Goal: Information Seeking & Learning: Learn about a topic

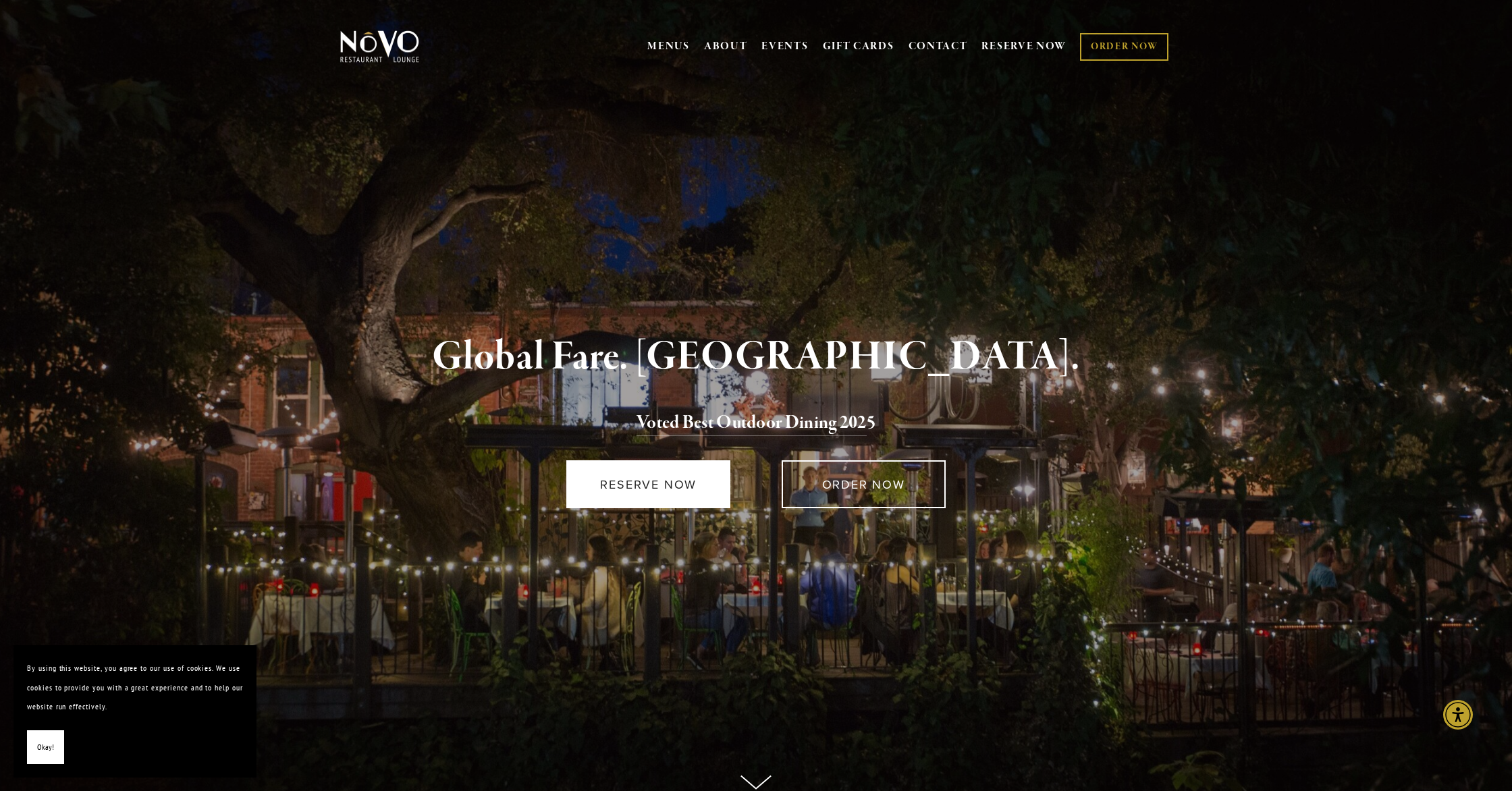
click at [655, 505] on link "RESERVE NOW" at bounding box center [648, 484] width 164 height 48
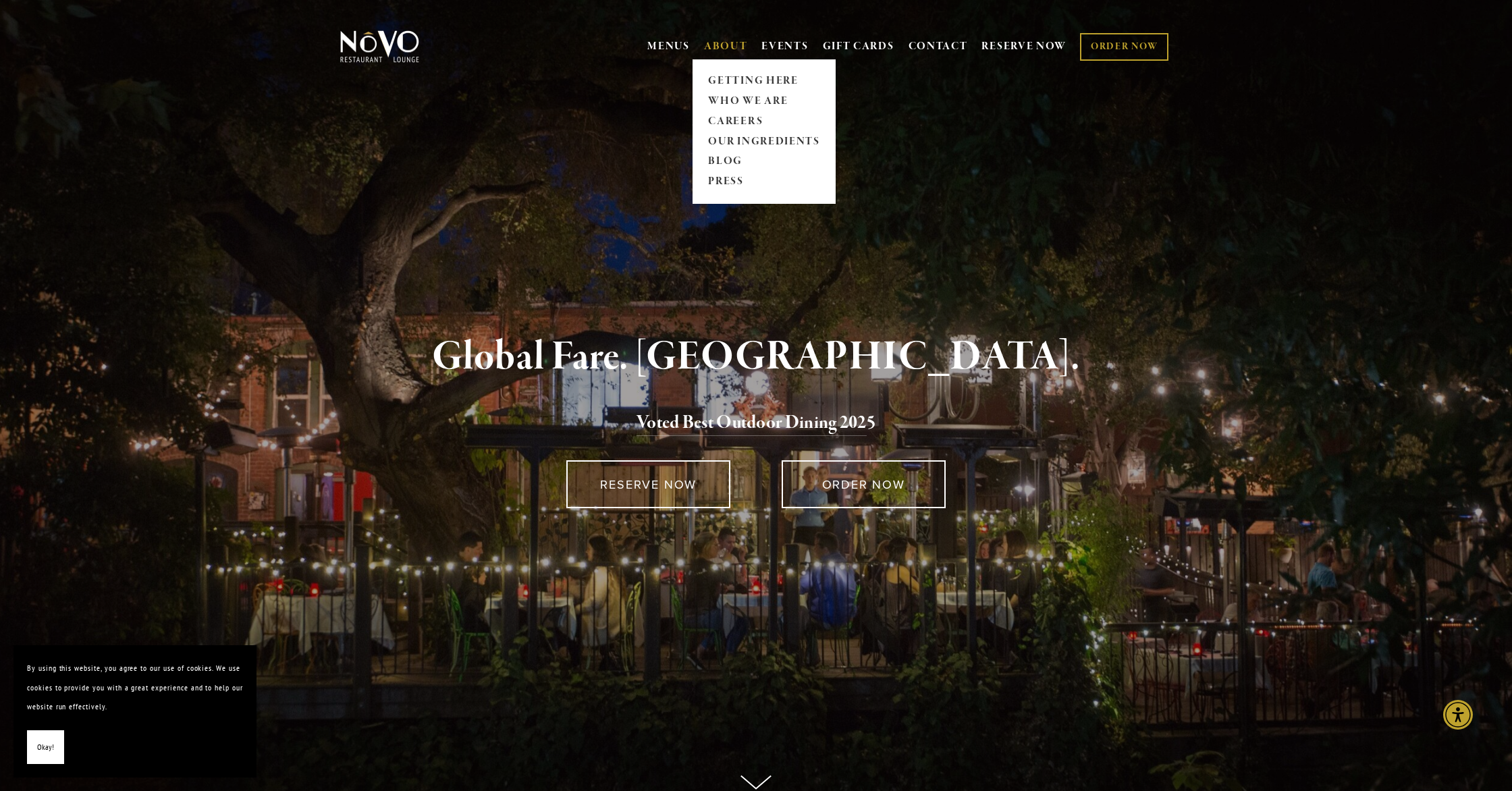
click at [725, 46] on link "ABOUT" at bounding box center [725, 46] width 43 height 13
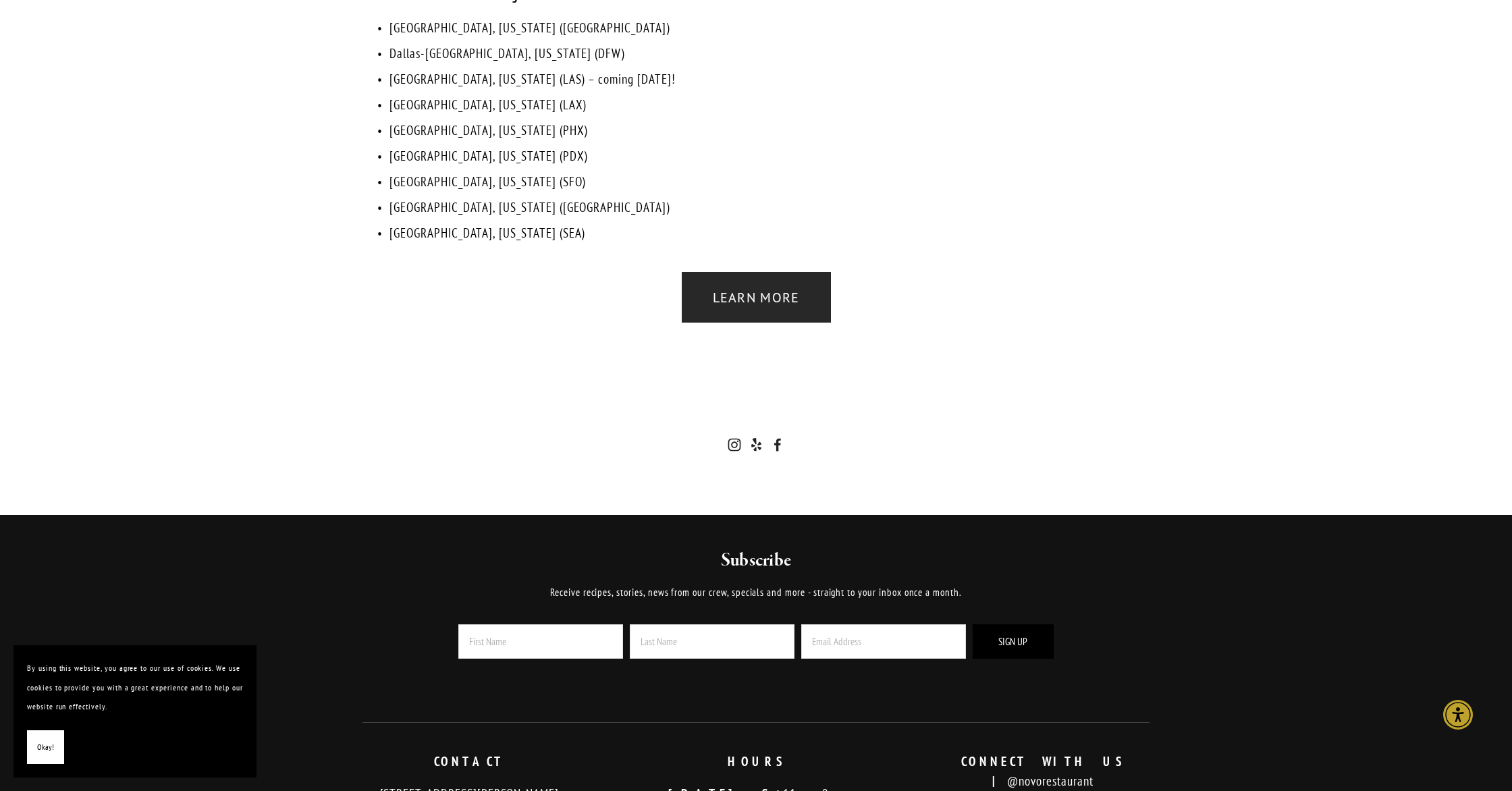
scroll to position [3056, 0]
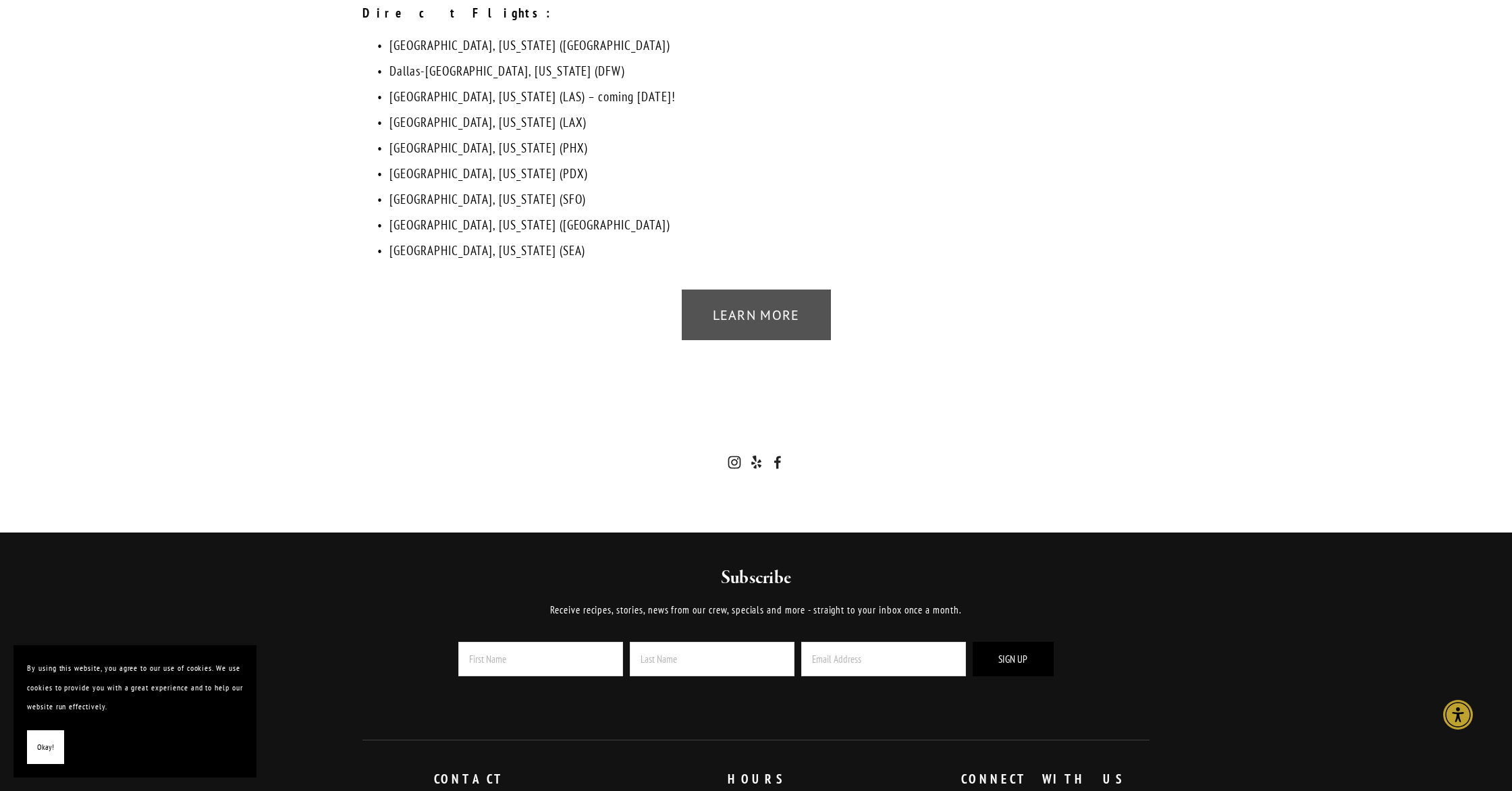
click at [777, 290] on link "Learn more" at bounding box center [756, 315] width 149 height 51
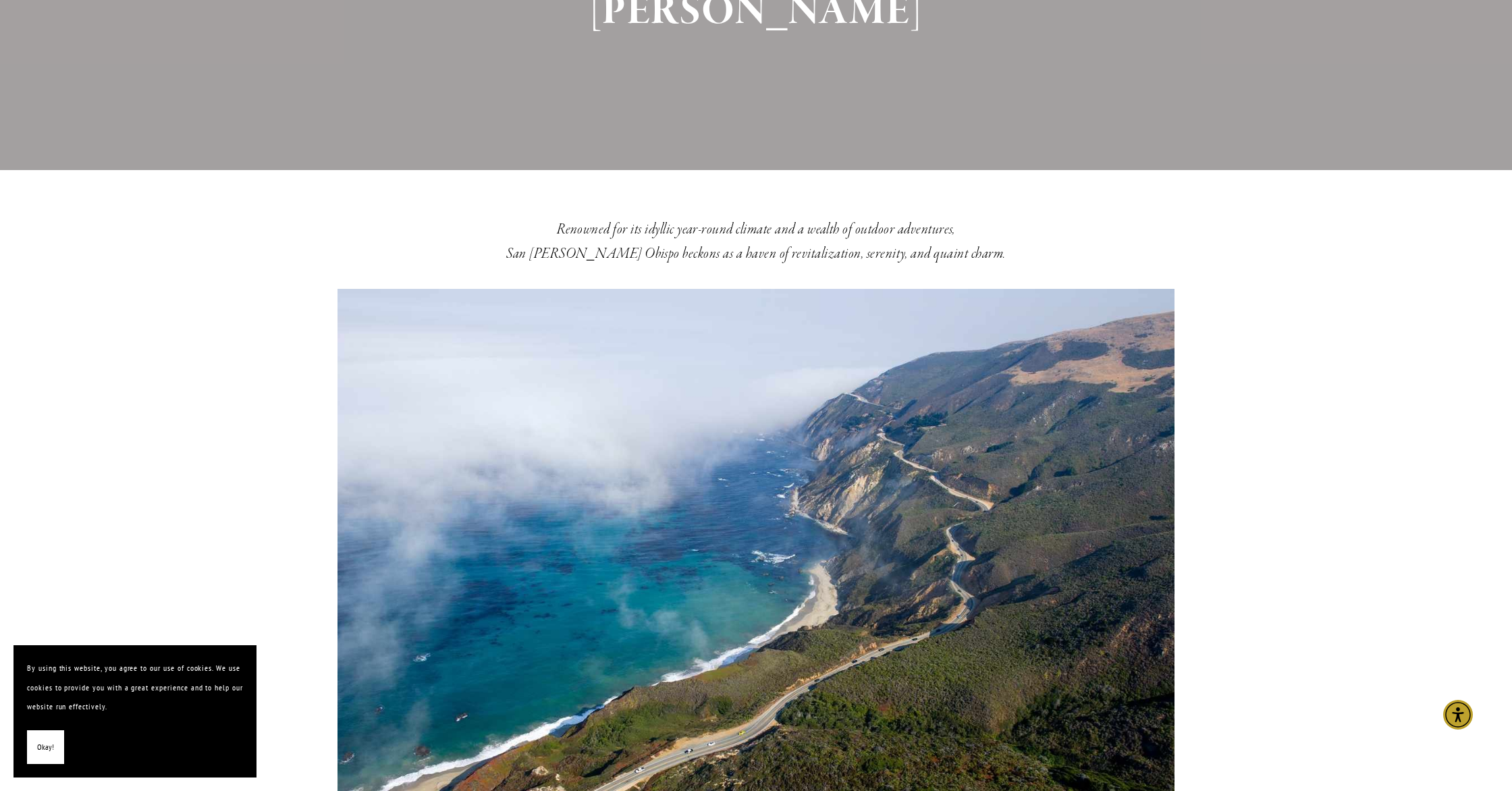
scroll to position [0, 0]
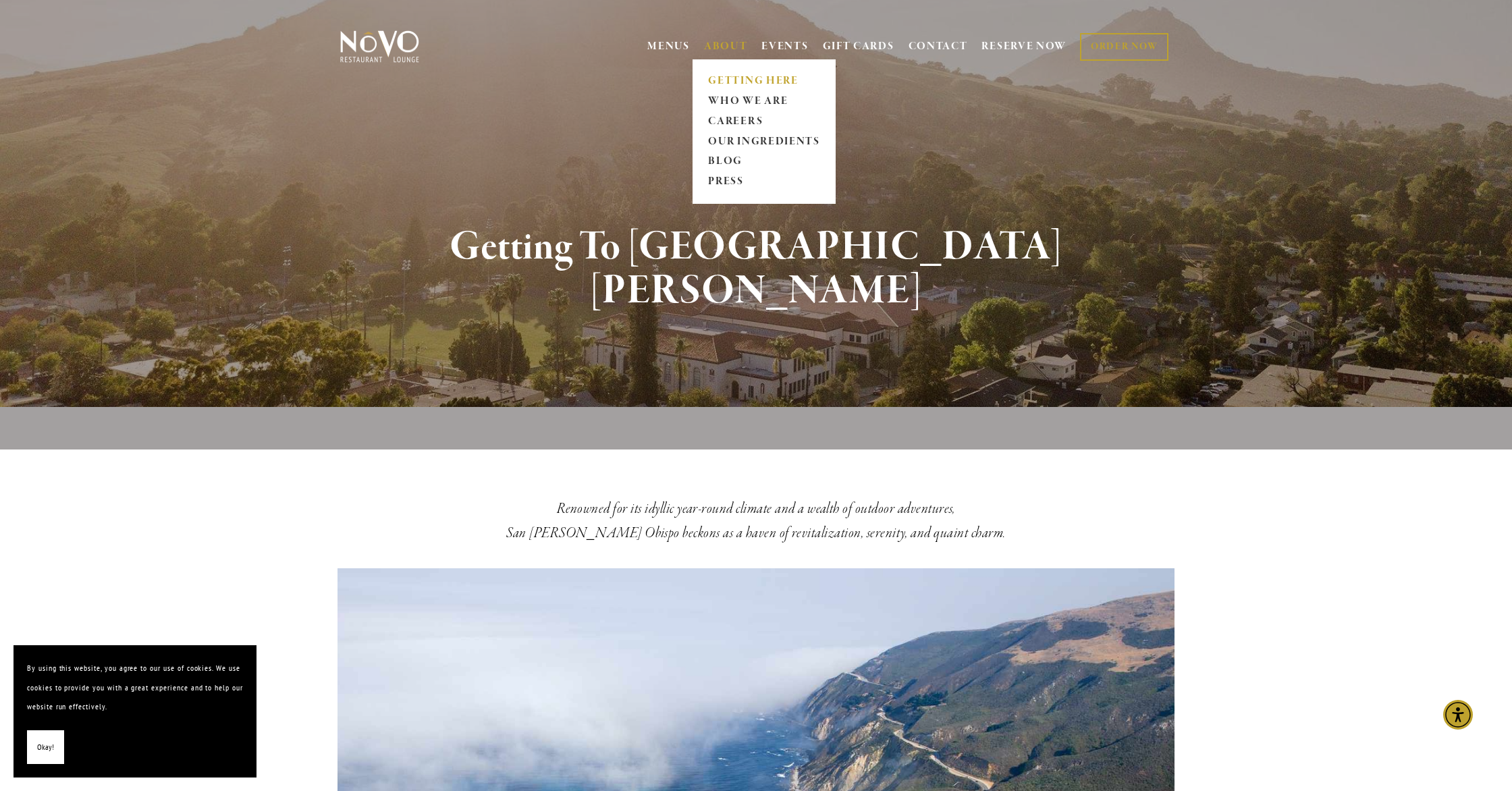
click at [722, 48] on link "ABOUT" at bounding box center [725, 46] width 43 height 13
click at [735, 103] on link "WHO WE ARE" at bounding box center [764, 101] width 120 height 21
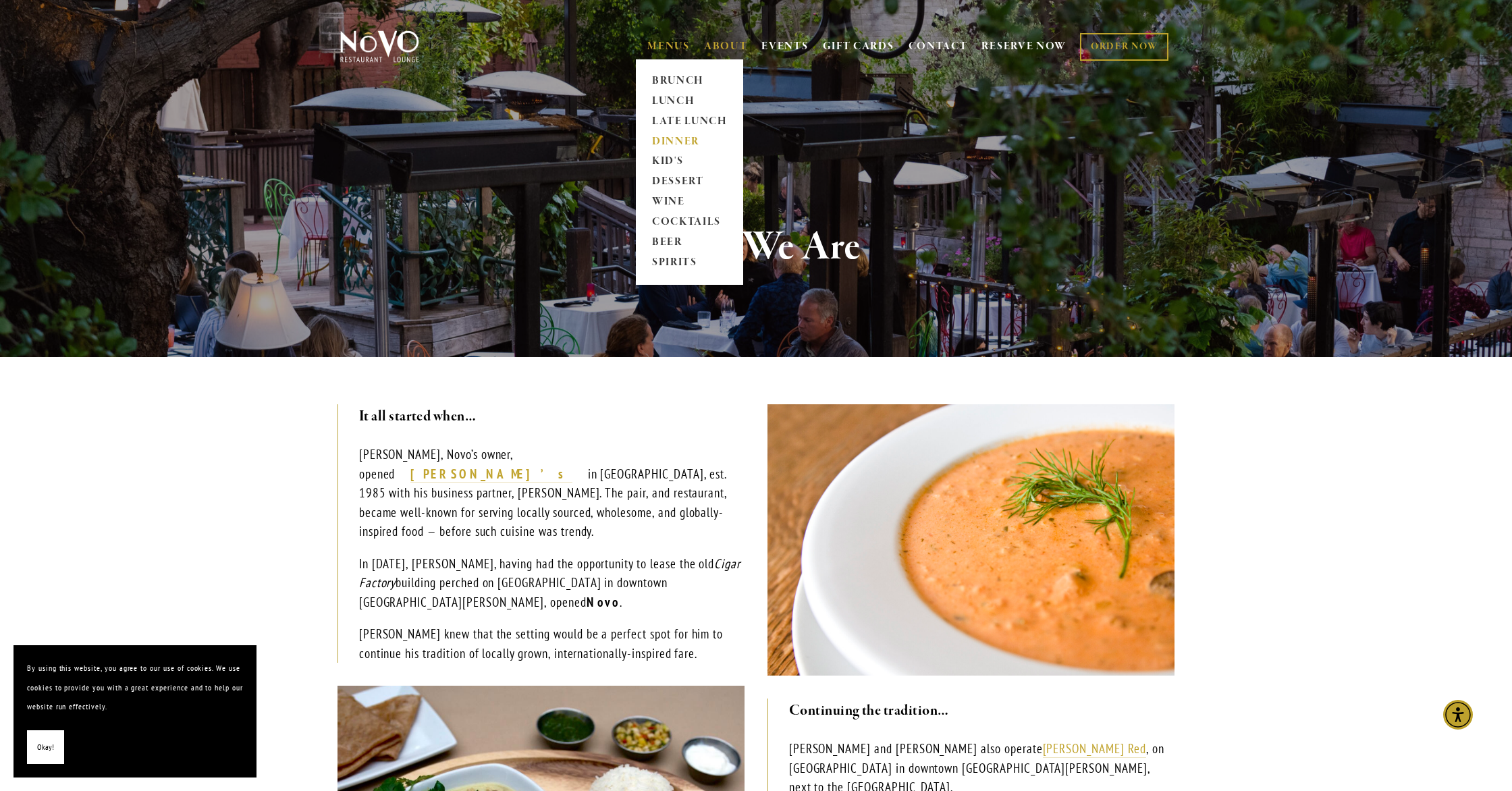
click at [666, 139] on link "DINNER" at bounding box center [690, 142] width 85 height 21
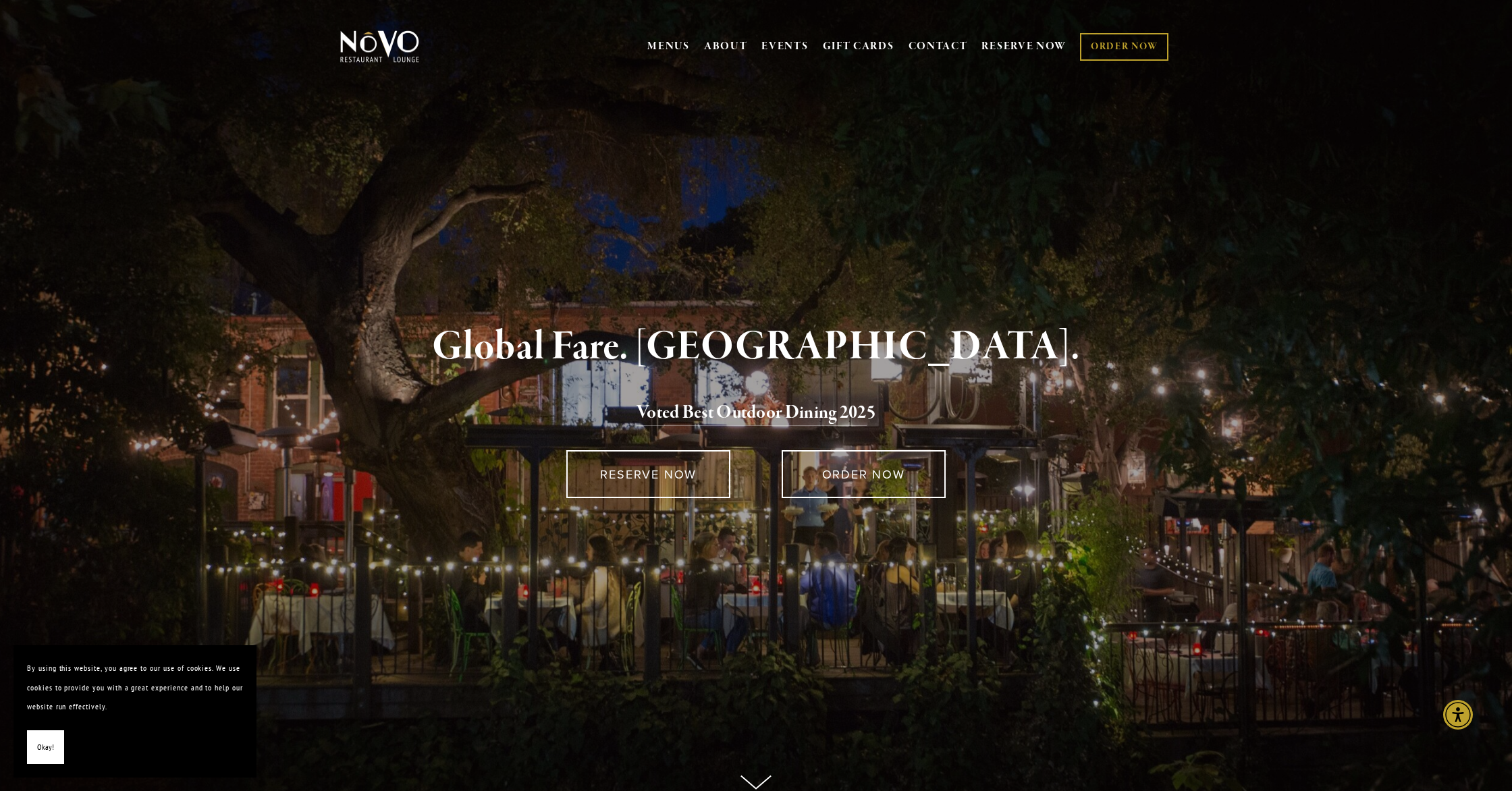
click at [43, 752] on span "Okay!" at bounding box center [45, 747] width 17 height 20
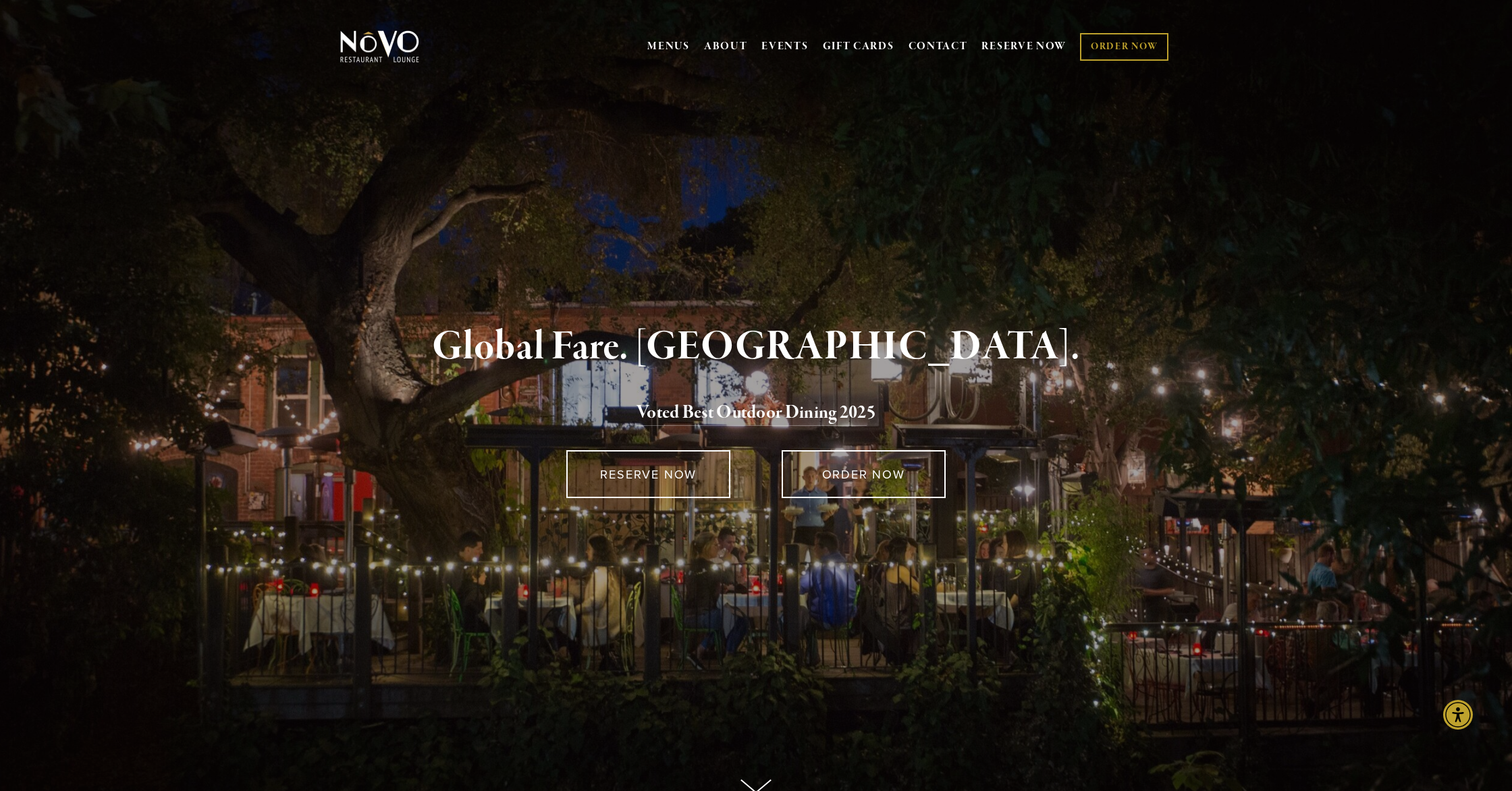
click at [754, 786] on use at bounding box center [756, 786] width 30 height 13
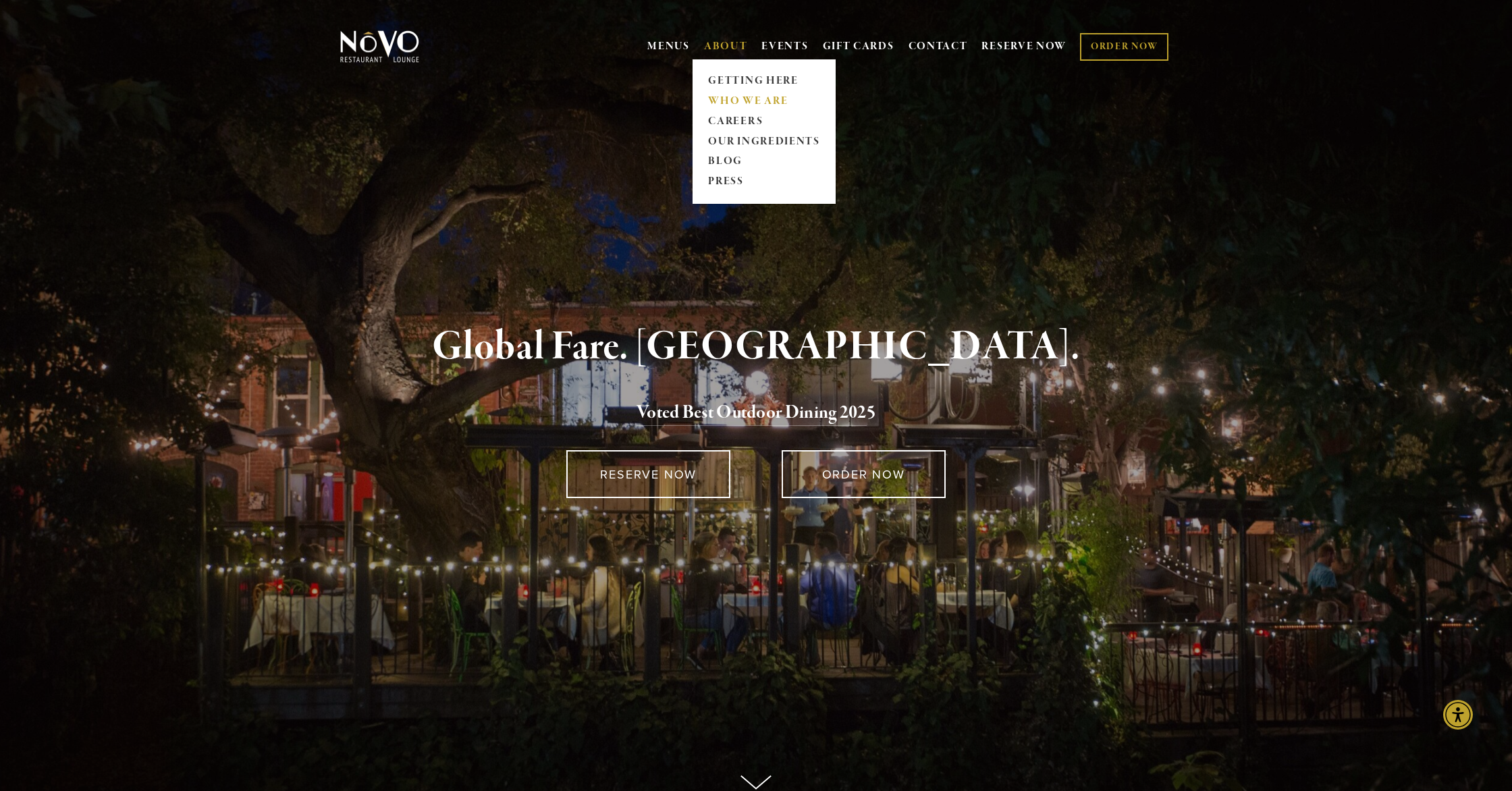
click at [748, 97] on link "WHO WE ARE" at bounding box center [764, 101] width 120 height 21
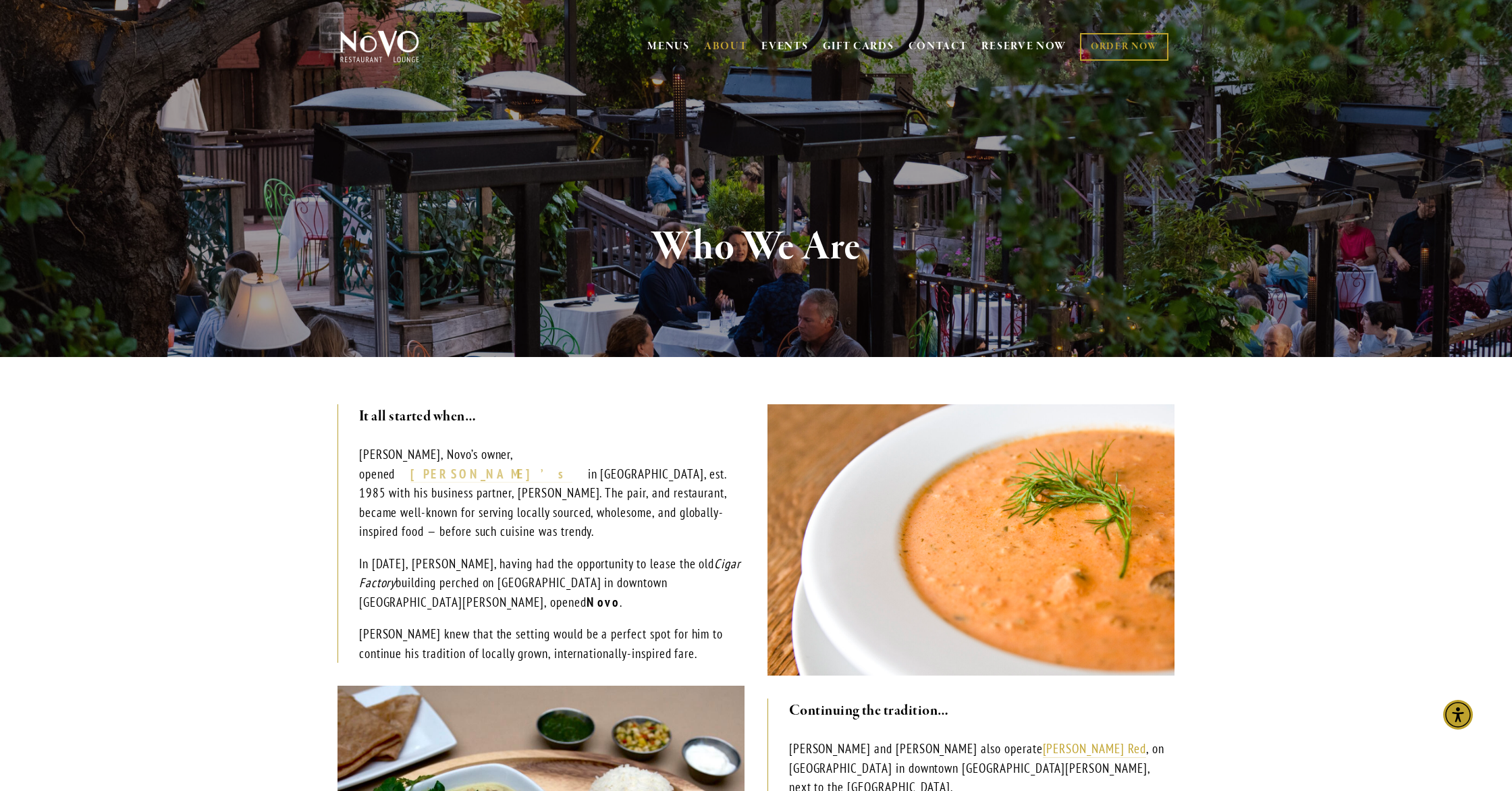
click at [560, 466] on strong "[PERSON_NAME]’s" at bounding box center [491, 474] width 161 height 16
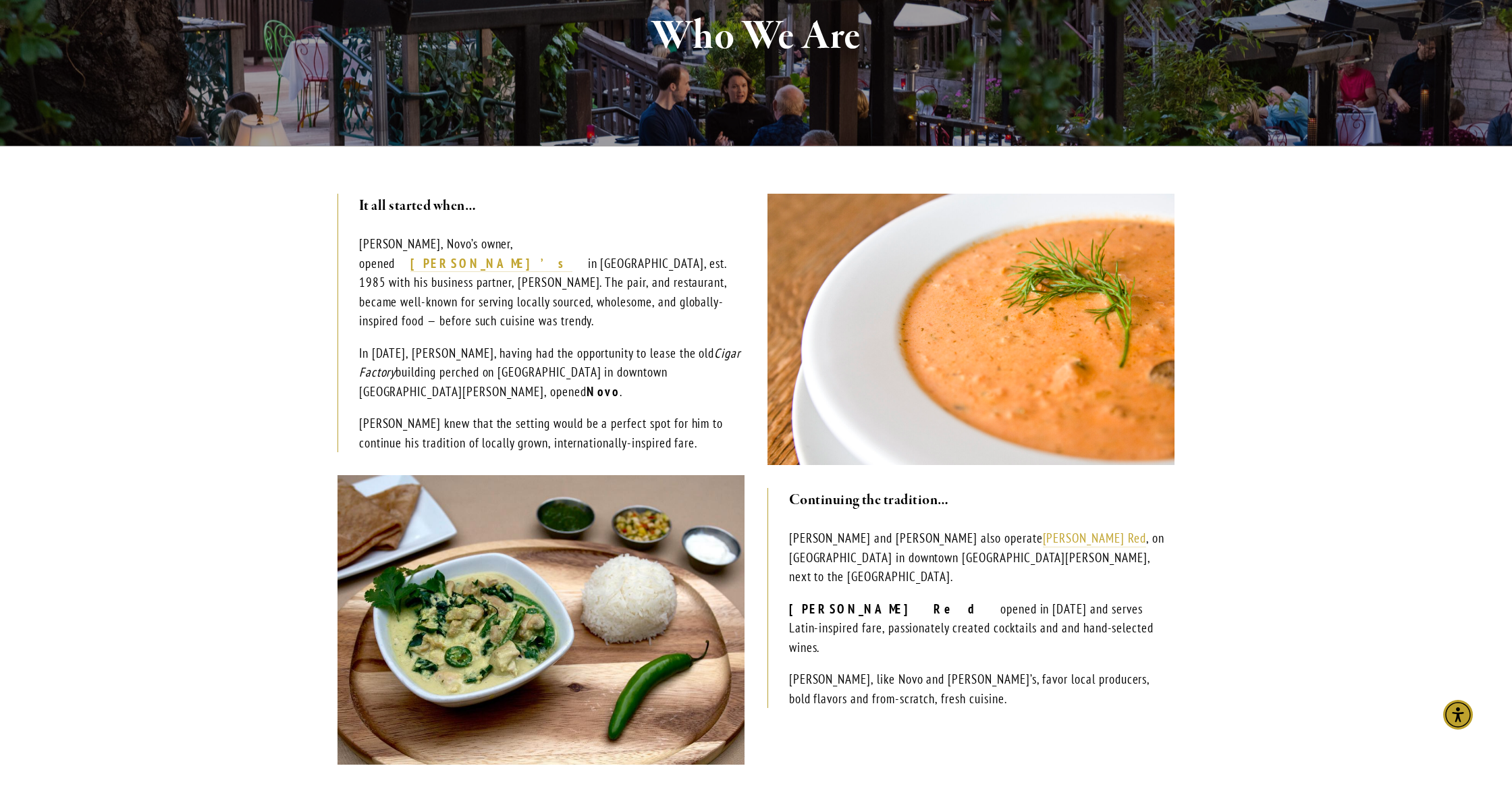
scroll to position [210, 0]
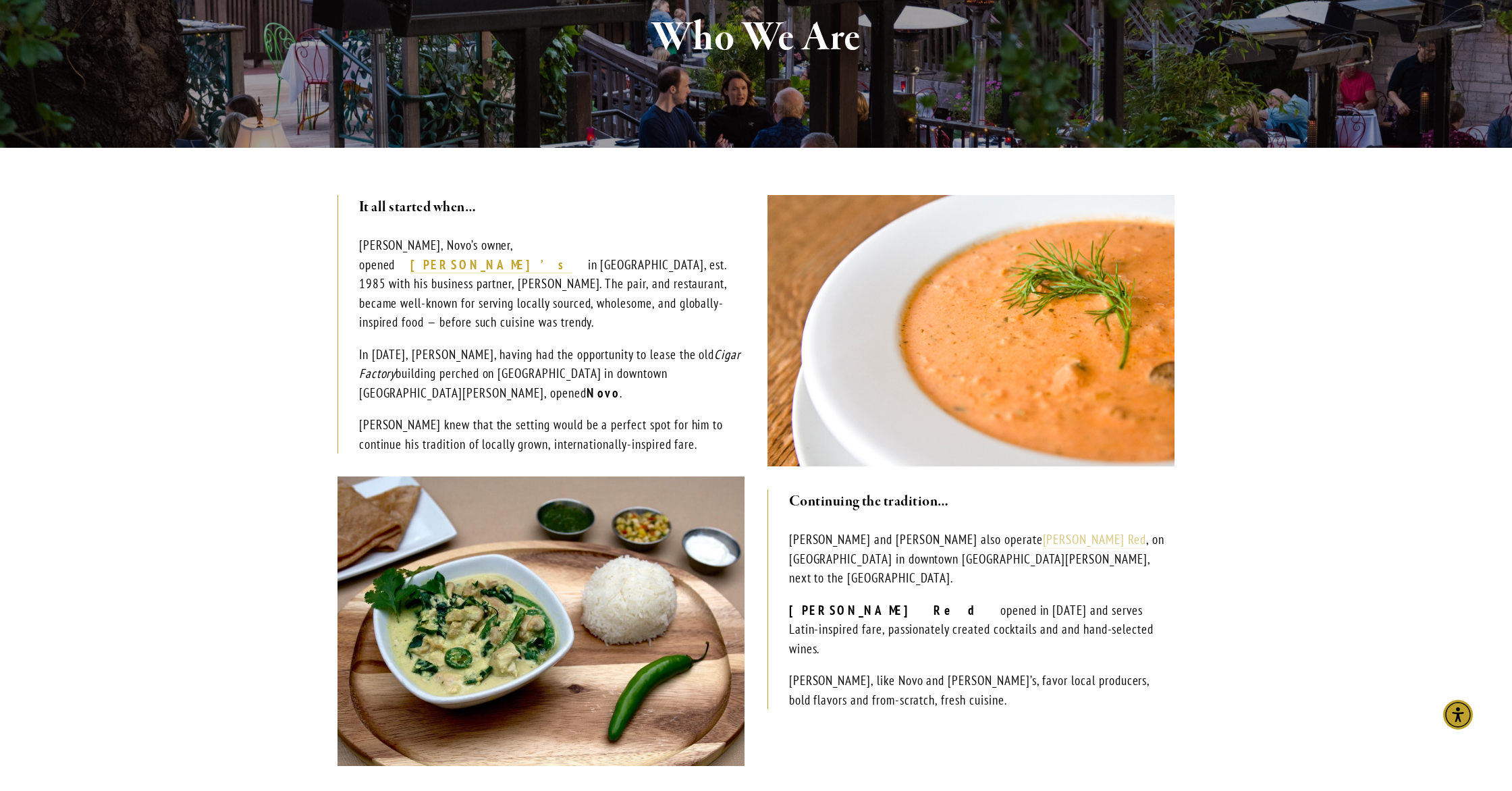
click at [1043, 544] on link "[PERSON_NAME] Red" at bounding box center [1094, 540] width 104 height 17
